Goal: Find specific fact: Find specific fact

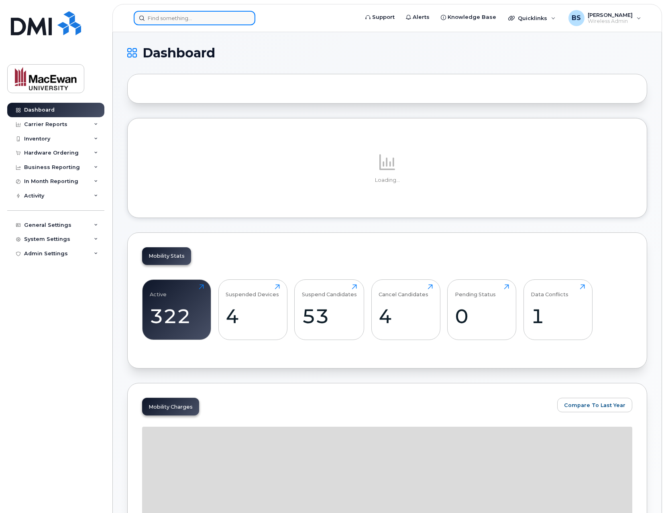
click at [174, 24] on input at bounding box center [195, 18] width 122 height 14
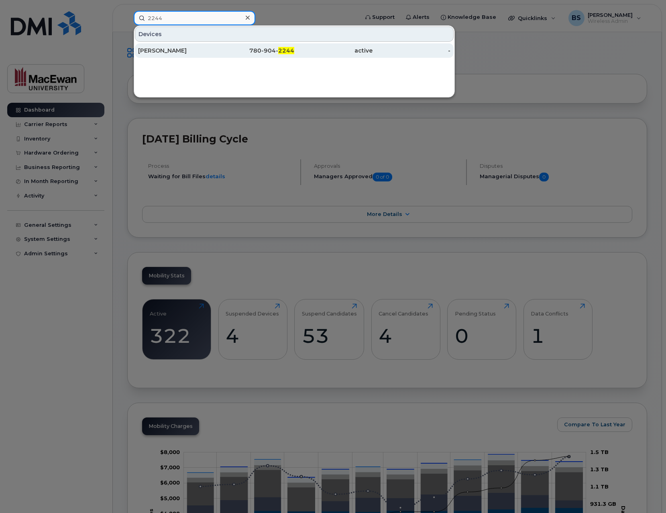
type input "2244"
click at [177, 51] on div "[PERSON_NAME]" at bounding box center [177, 51] width 78 height 8
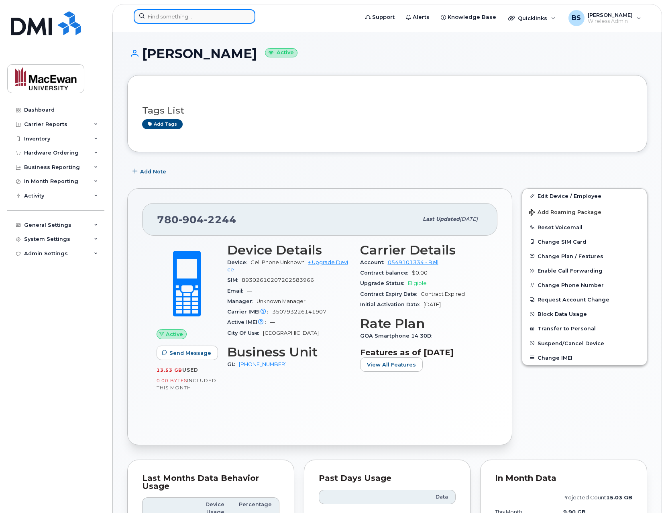
click at [158, 14] on input at bounding box center [195, 16] width 122 height 14
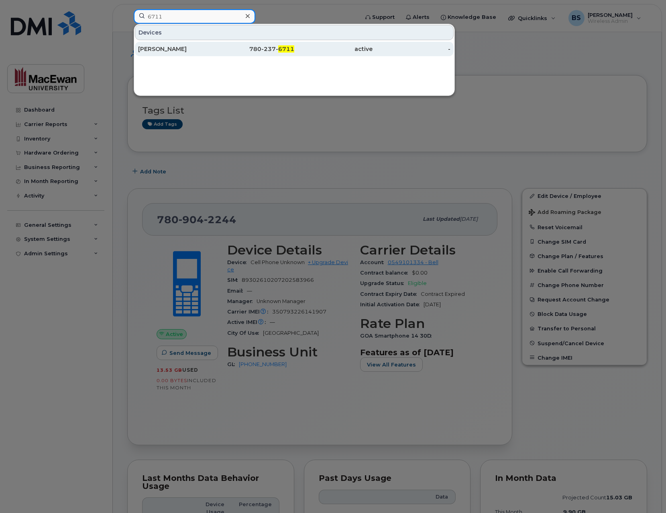
type input "6711"
click at [158, 51] on div "[PERSON_NAME]" at bounding box center [177, 49] width 78 height 8
